Goal: Transaction & Acquisition: Purchase product/service

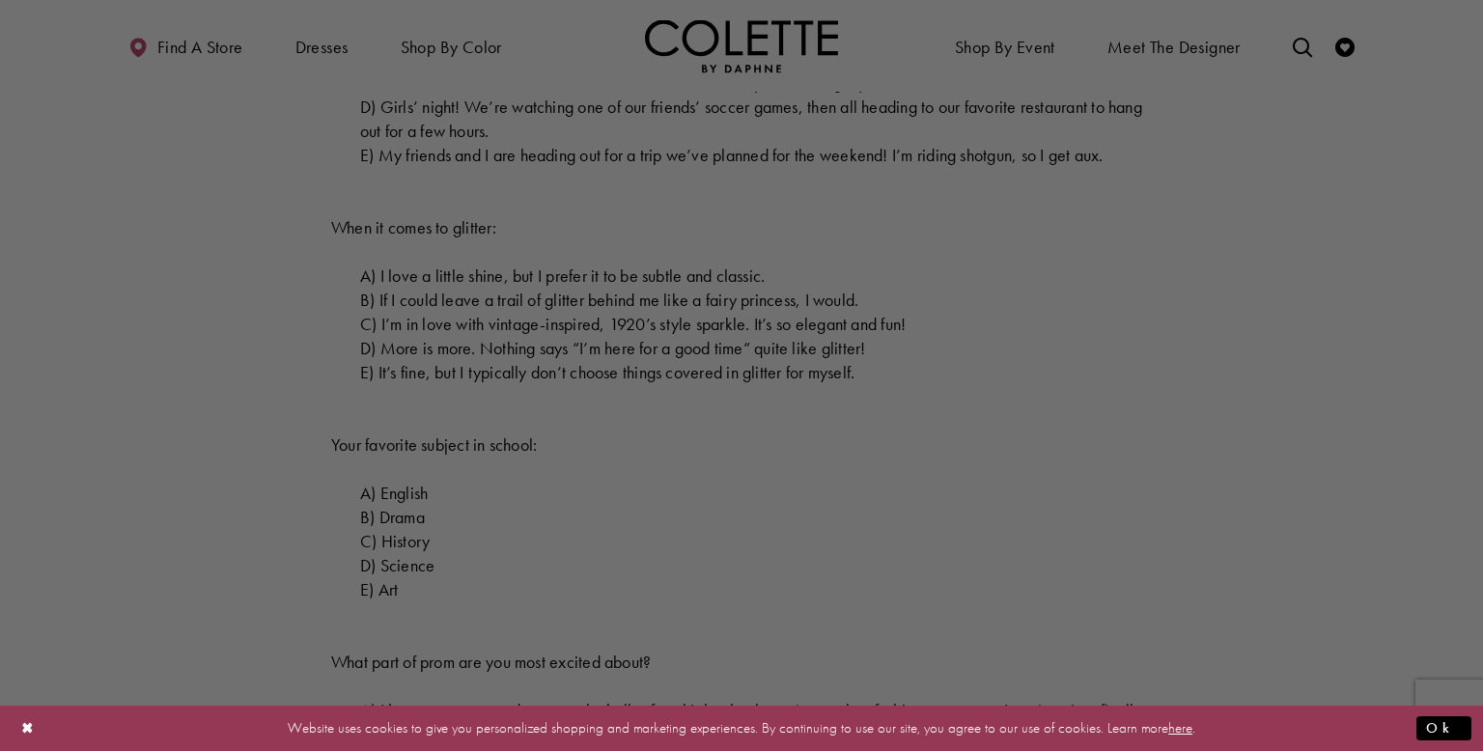
click at [296, 321] on div at bounding box center [748, 379] width 1497 height 759
click at [614, 605] on div at bounding box center [748, 379] width 1497 height 759
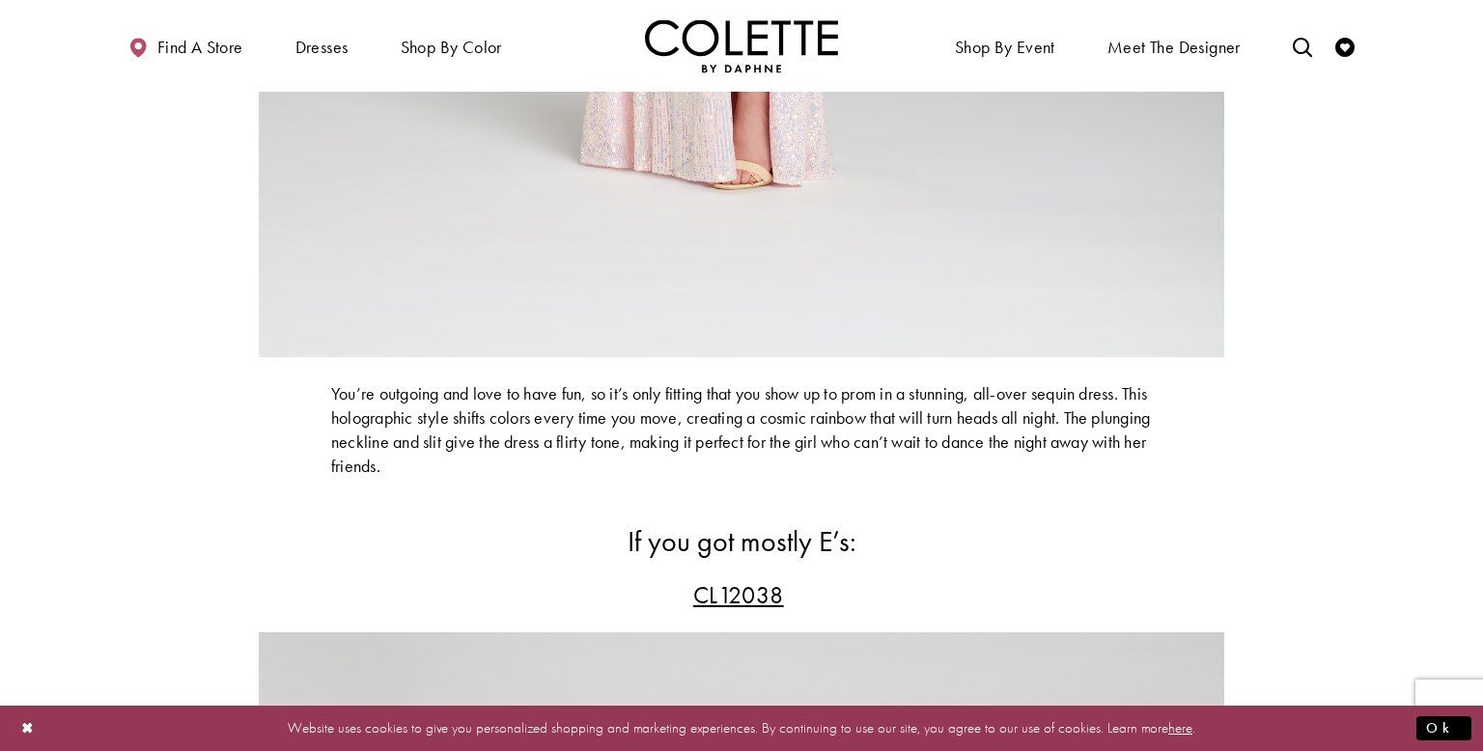
scroll to position [8851, 0]
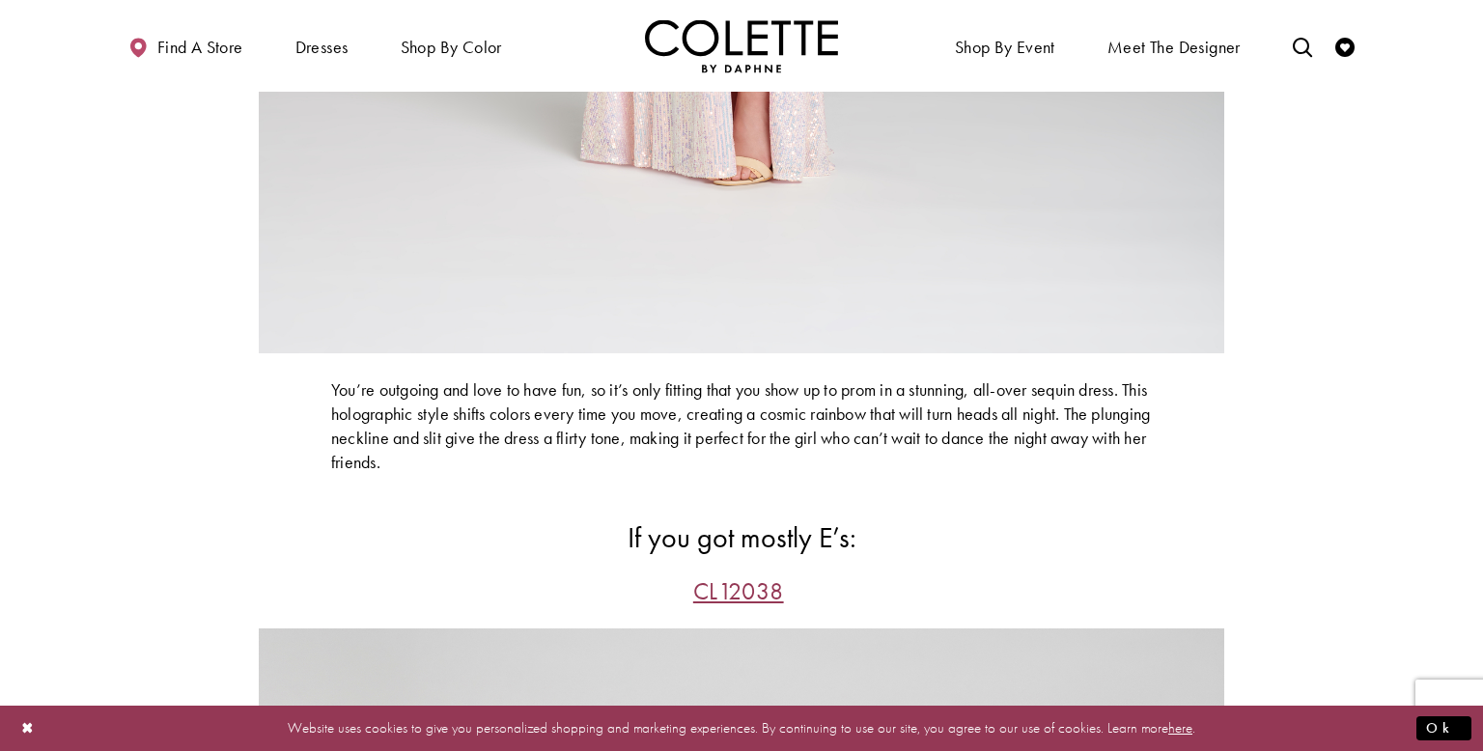
click at [756, 607] on span "CL12038" at bounding box center [738, 591] width 91 height 32
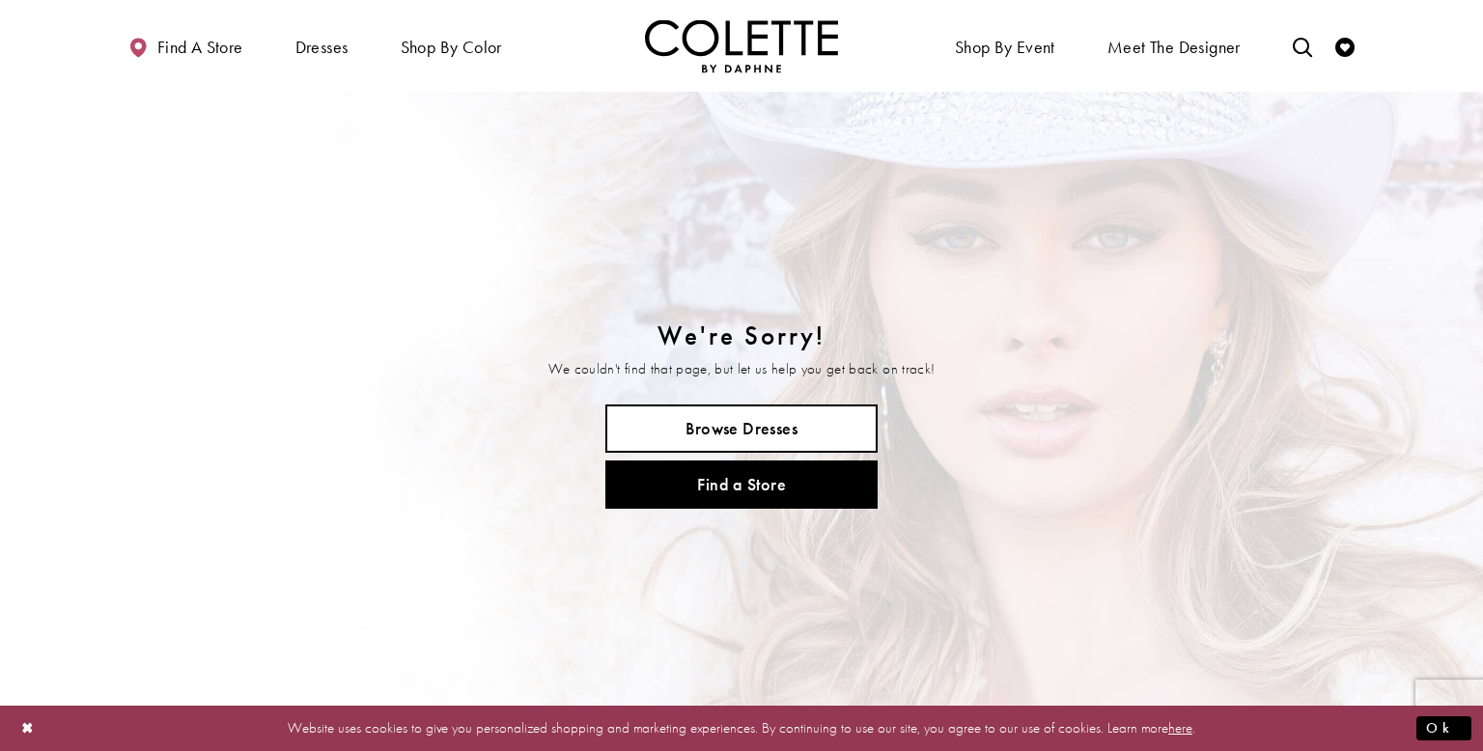
click at [664, 413] on link "Browse Dresses" at bounding box center [741, 429] width 272 height 48
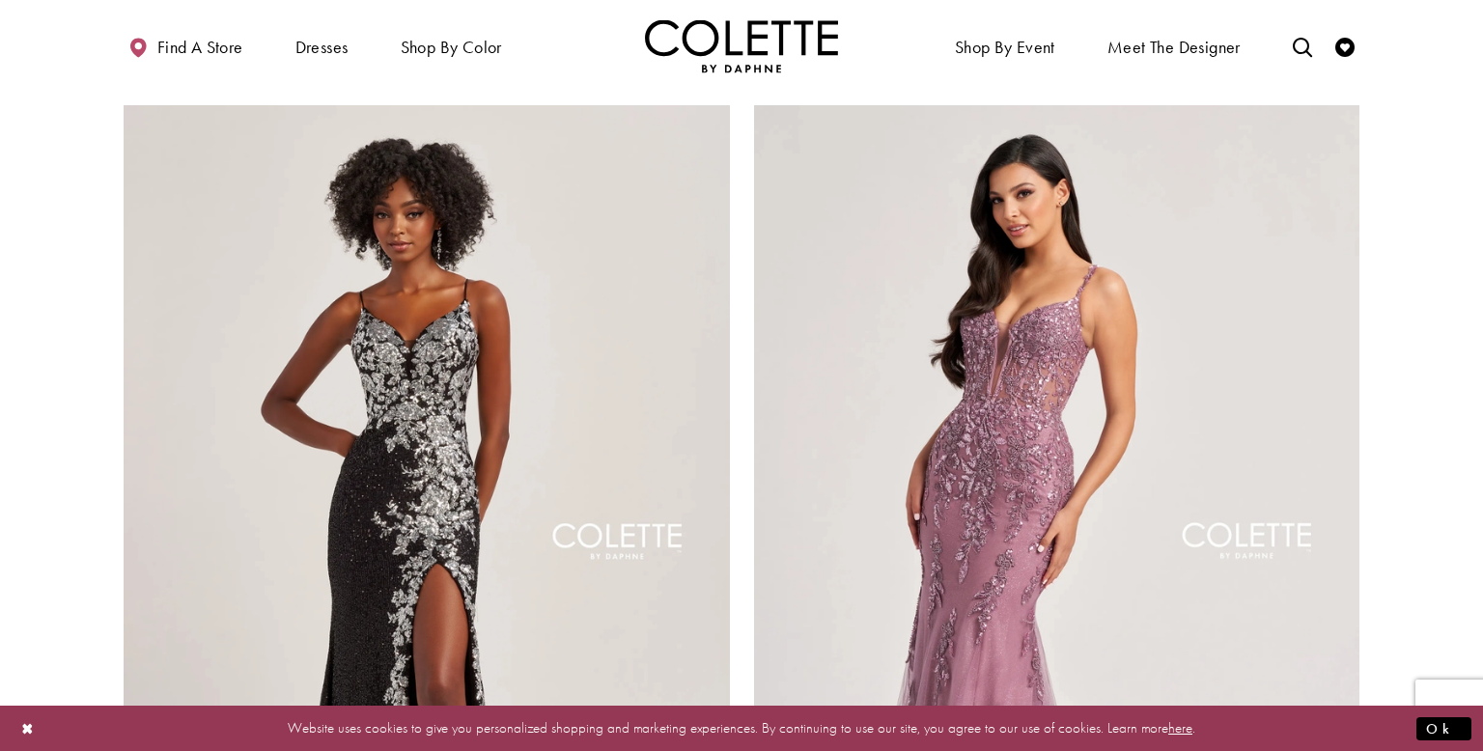
scroll to position [2931, 0]
